Goal: Task Accomplishment & Management: Manage account settings

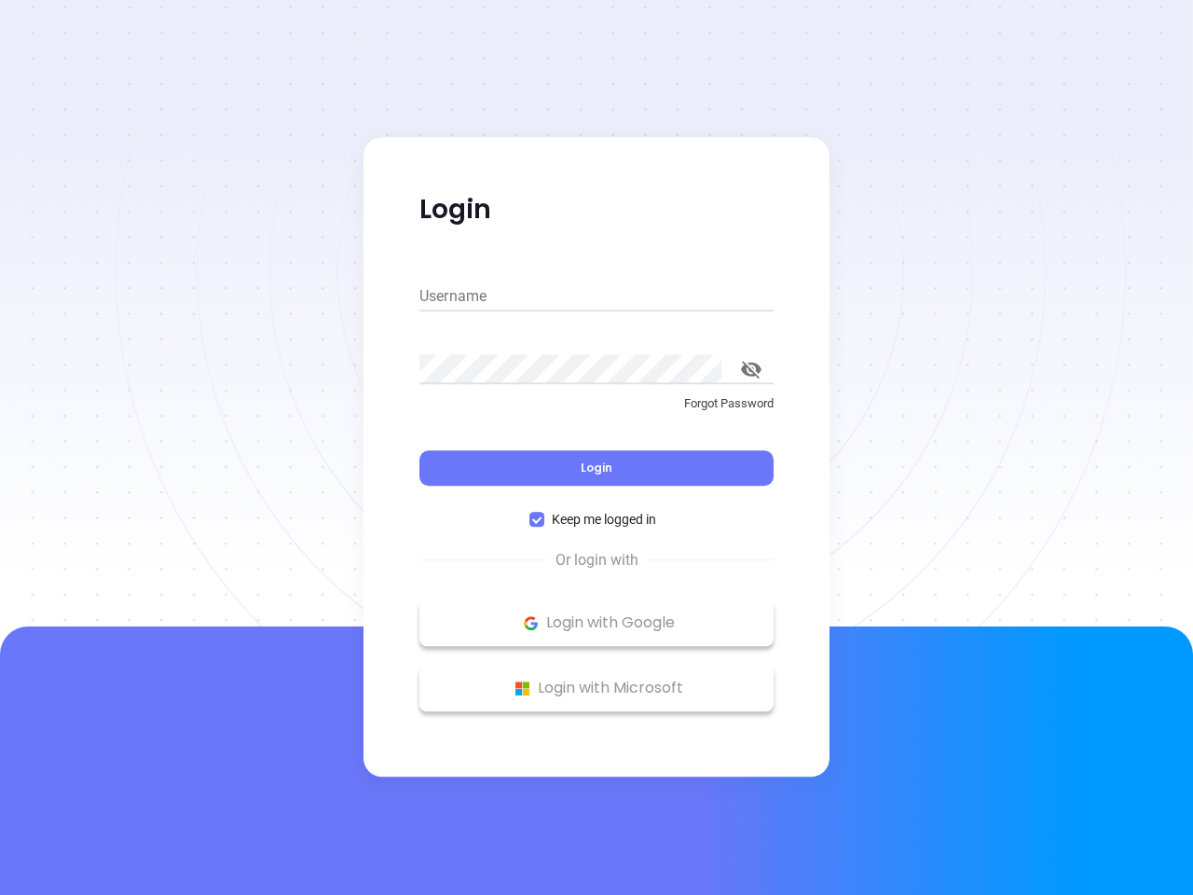
click at [597, 447] on div "Login" at bounding box center [596, 457] width 354 height 58
click at [597, 296] on input "Username" at bounding box center [596, 297] width 354 height 30
click at [751, 369] on icon "toggle password visibility" at bounding box center [751, 370] width 21 height 18
click at [597, 468] on span "Login" at bounding box center [597, 468] width 32 height 16
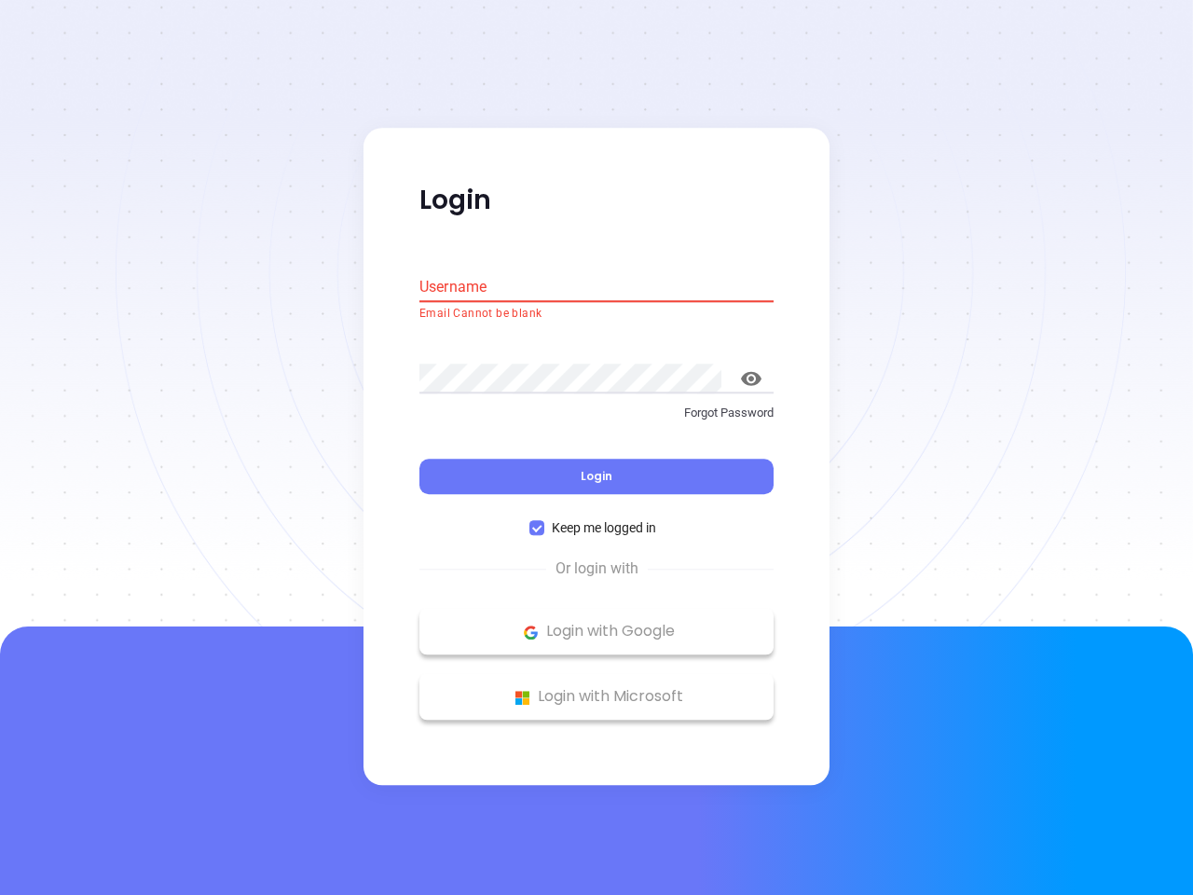
click at [597, 519] on span "Keep me logged in" at bounding box center [603, 528] width 119 height 21
click at [544, 521] on input "Keep me logged in" at bounding box center [537, 528] width 15 height 15
checkbox input "false"
click at [597, 623] on p "Login with Google" at bounding box center [597, 632] width 336 height 28
click at [597, 688] on p "Login with Microsoft" at bounding box center [597, 697] width 336 height 28
